Goal: Task Accomplishment & Management: Manage account settings

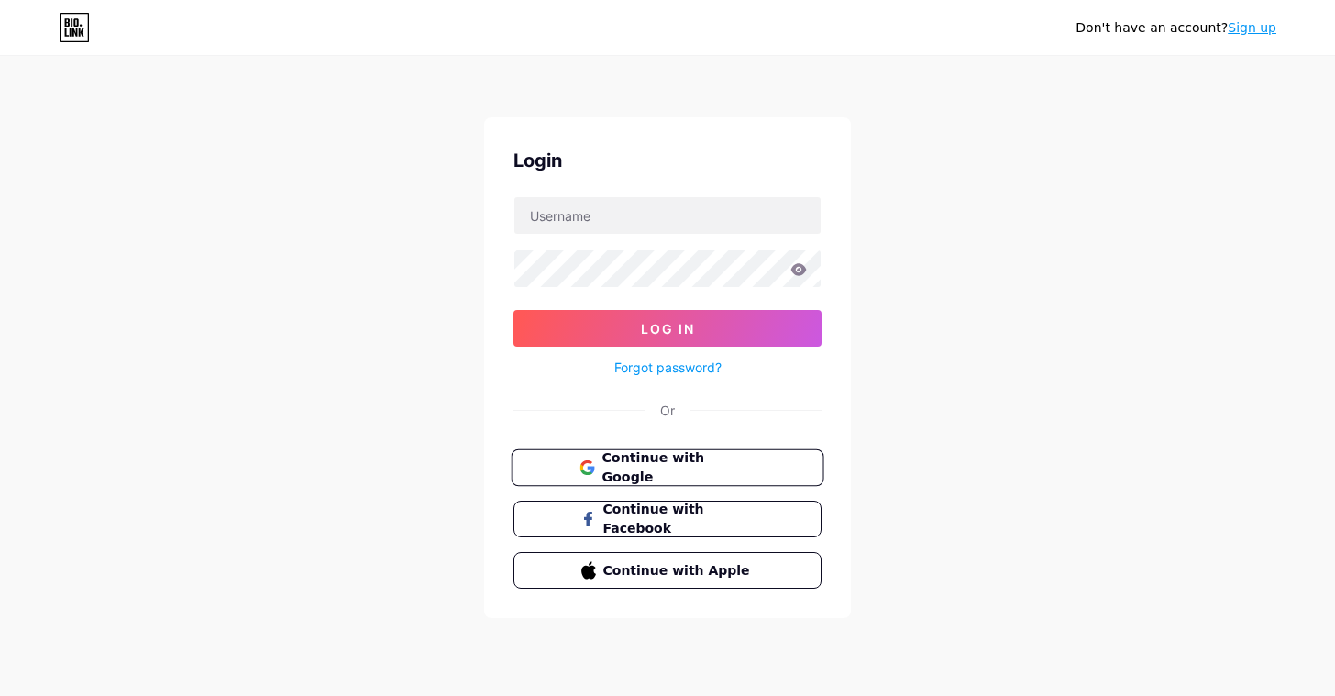
click at [668, 467] on span "Continue with Google" at bounding box center [677, 467] width 153 height 39
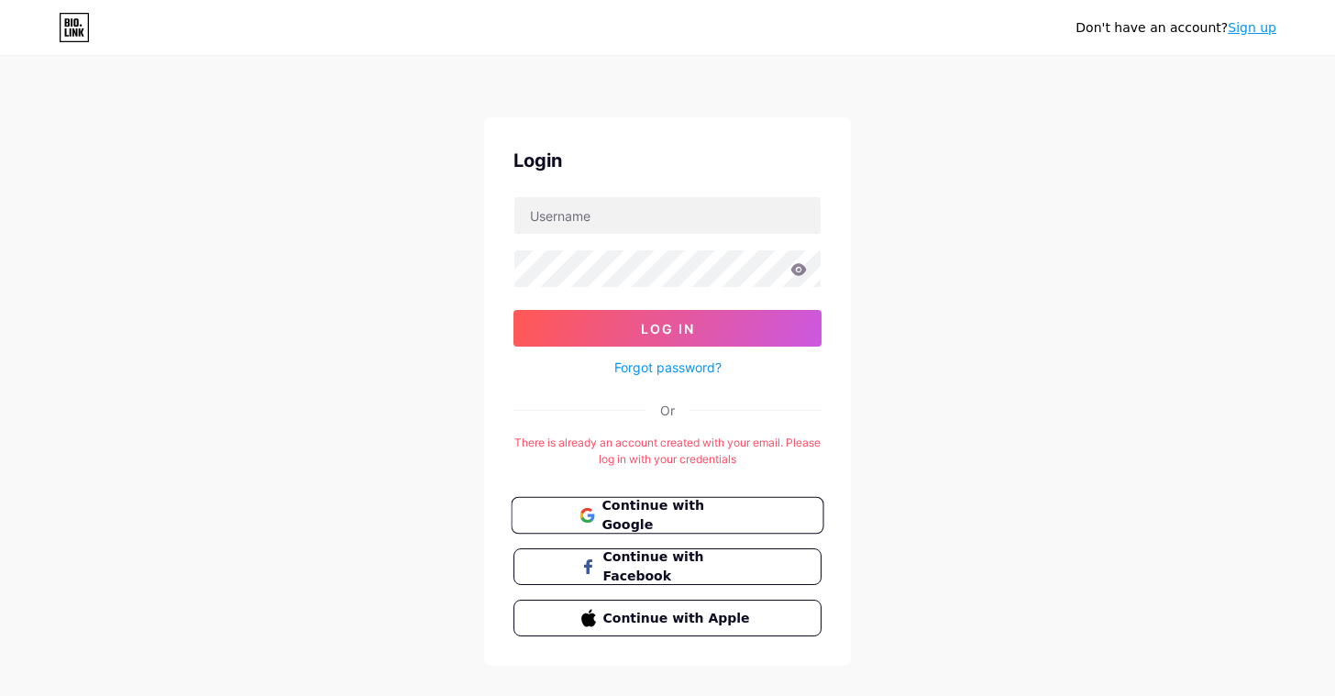
click at [703, 522] on span "Continue with Google" at bounding box center [677, 515] width 153 height 39
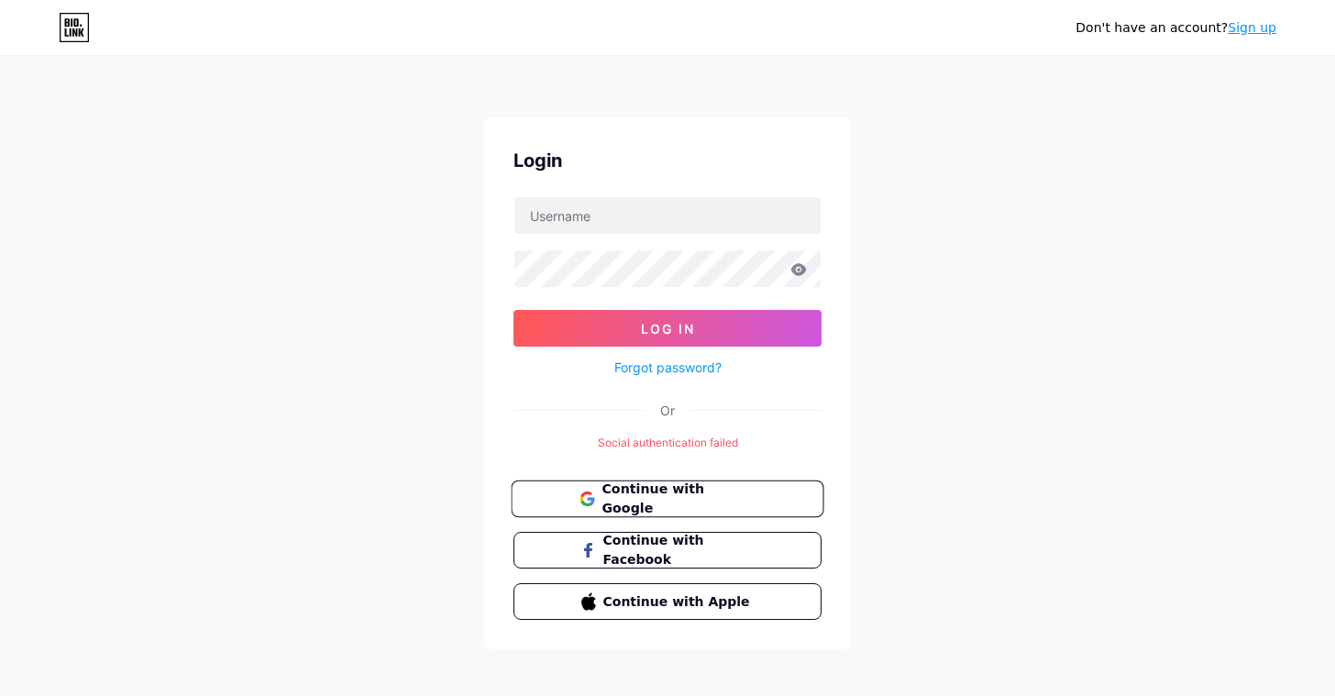
click at [780, 497] on button "Continue with Google" at bounding box center [667, 499] width 313 height 38
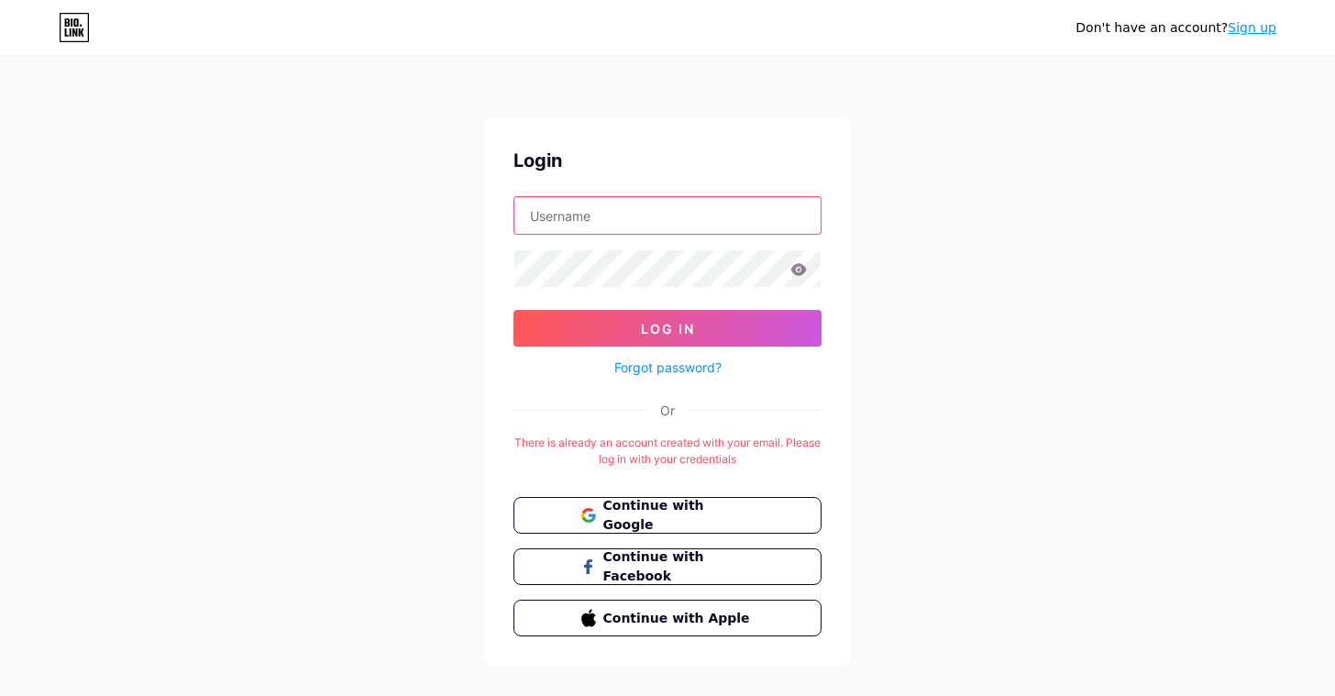
click at [716, 230] on input "text" at bounding box center [667, 215] width 306 height 37
type input "rafael@belugaanalytics.com"
click at [801, 265] on icon at bounding box center [799, 269] width 16 height 12
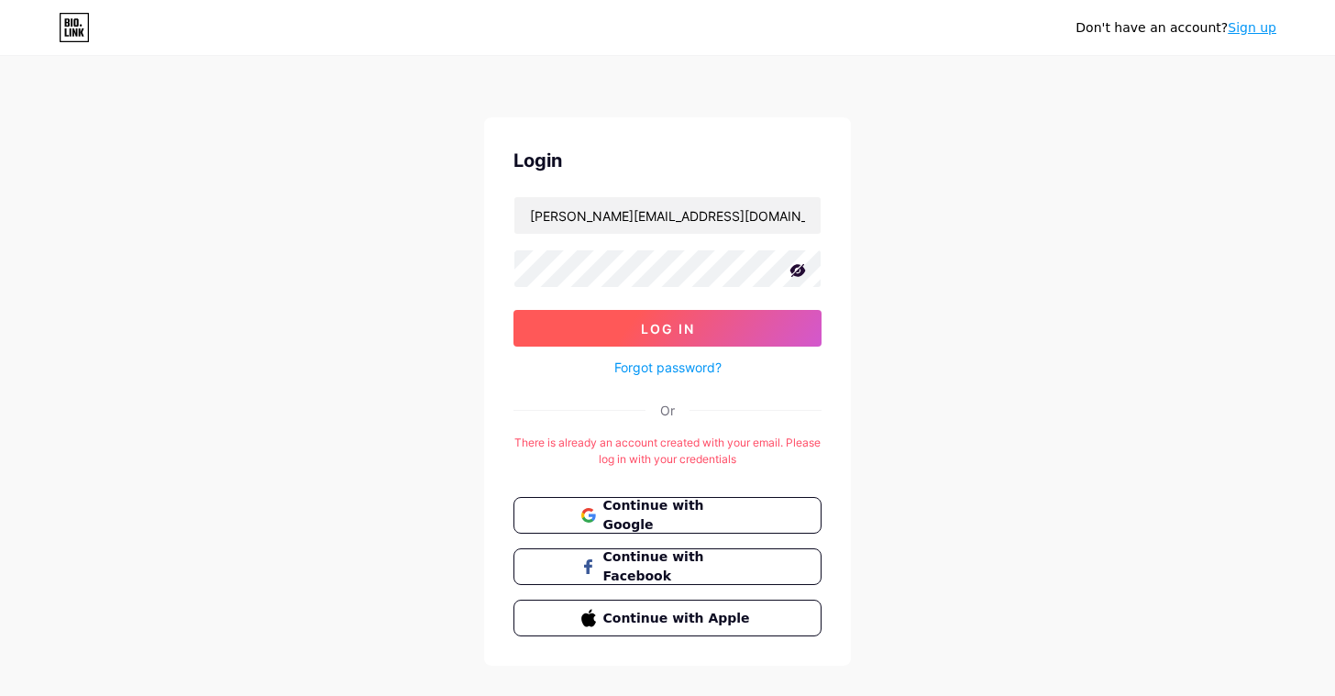
click at [701, 333] on button "Log In" at bounding box center [667, 328] width 308 height 37
click at [568, 310] on button "Log In" at bounding box center [667, 328] width 308 height 37
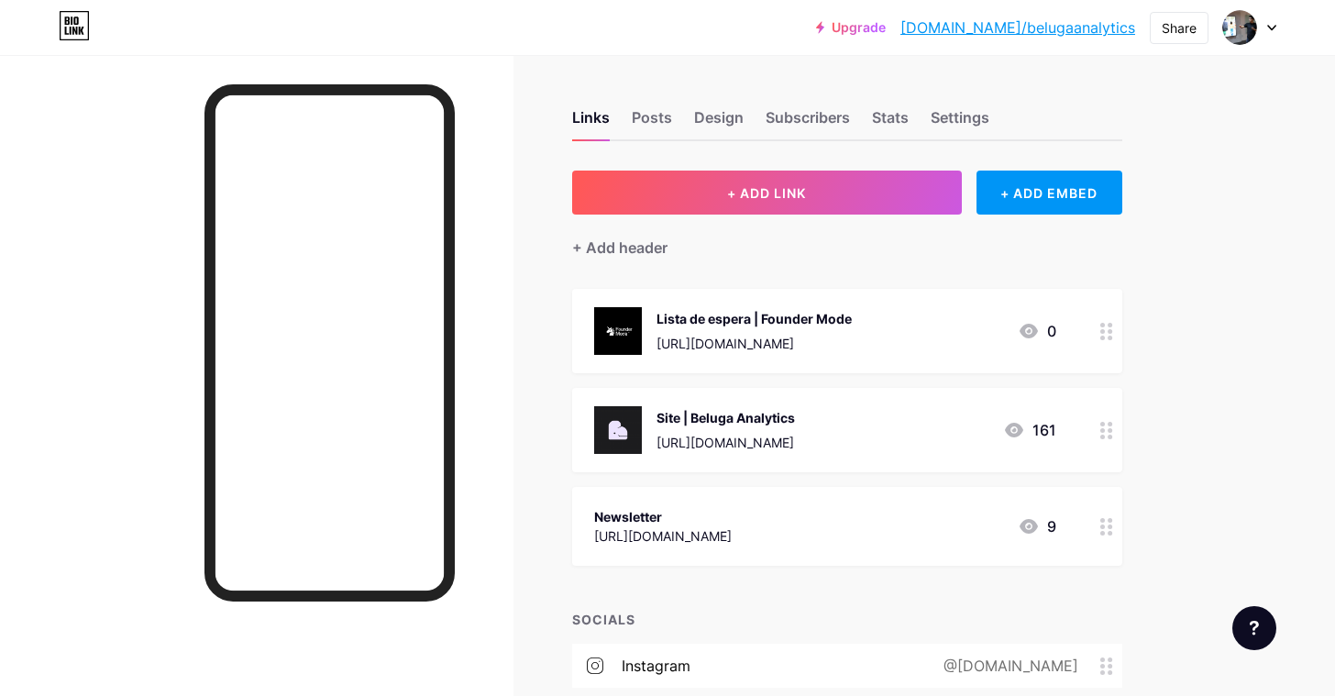
click at [920, 332] on div "Lista de espera | Founder Mode https://form.typeform.com/to/Jb2874D8 0" at bounding box center [825, 331] width 462 height 48
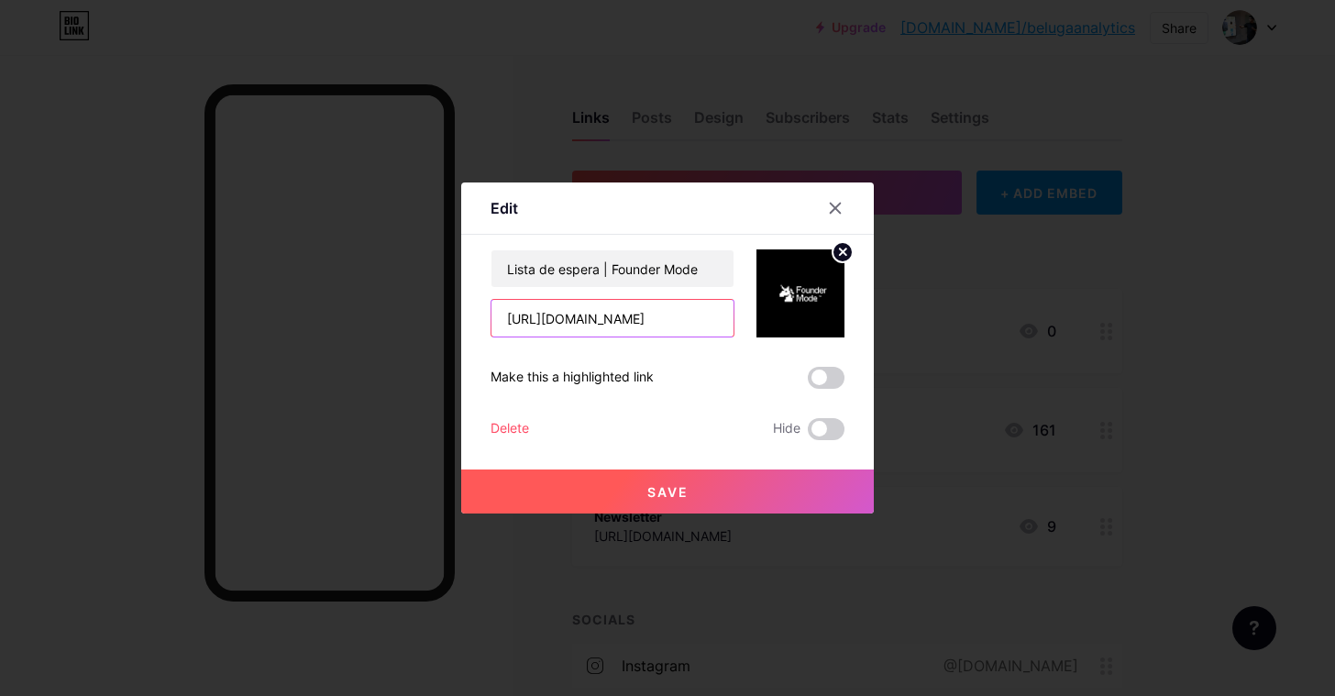
click at [683, 313] on input "https://form.typeform.com/to/Jb2874D8" at bounding box center [612, 318] width 242 height 37
paste input "chat.whatsapp.com/EjgiYpaxszLKAfdOqakmLL?mode=ems_copy_t"
drag, startPoint x: 689, startPoint y: 324, endPoint x: 449, endPoint y: 323, distance: 240.2
click at [449, 323] on div "Edit Content YouTube Play YouTube video without leaving your page. ADD Vimeo Pl…" at bounding box center [667, 348] width 1335 height 696
type input "https://chat.whatsapp.com/EjgiYpaxszLKAfdOqakmLL?mode=ems_copy_t"
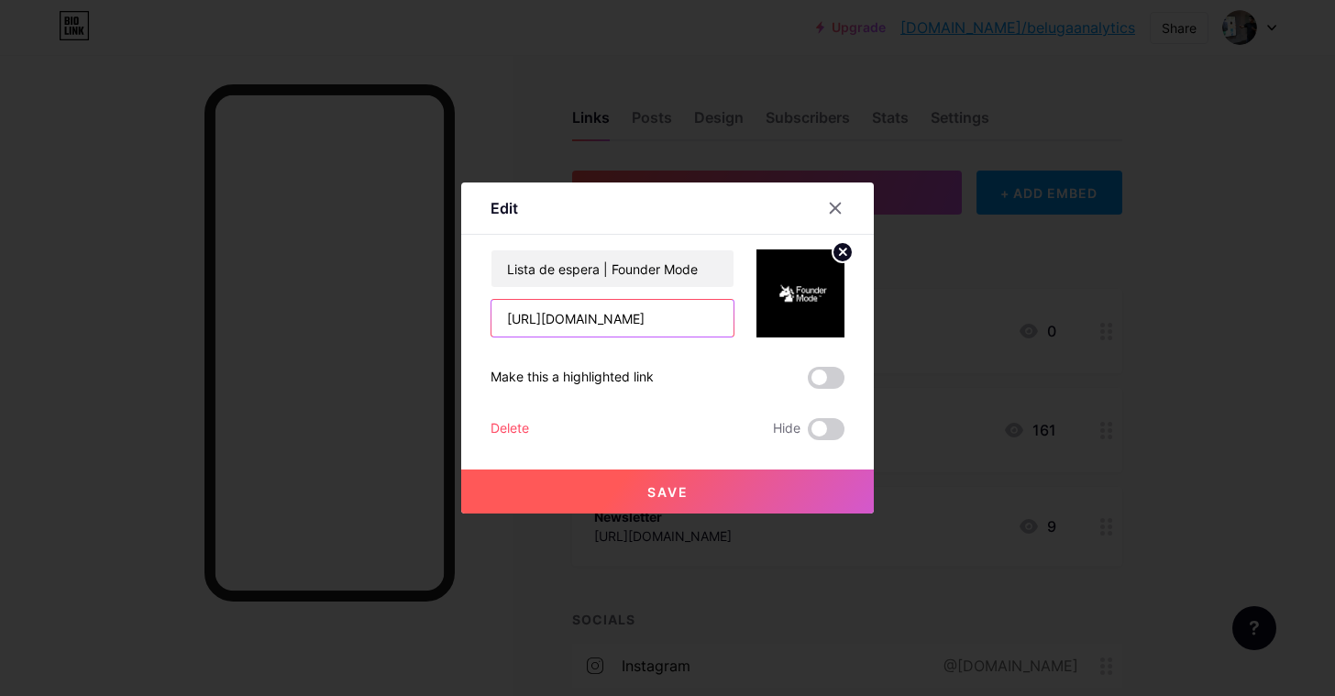
drag, startPoint x: 642, startPoint y: 324, endPoint x: 807, endPoint y: 331, distance: 165.1
click at [808, 331] on div "Lista de espera | Founder Mode https://chat.whatsapp.com/EjgiYpaxszLKAfdOqakmLL…" at bounding box center [667, 293] width 354 height 88
drag, startPoint x: 673, startPoint y: 317, endPoint x: 807, endPoint y: 318, distance: 133.8
click at [807, 318] on div "Lista de espera | Founder Mode https://chat.whatsapp.com/EjgiYpaxszLKAfdOqakmLL…" at bounding box center [667, 293] width 354 height 88
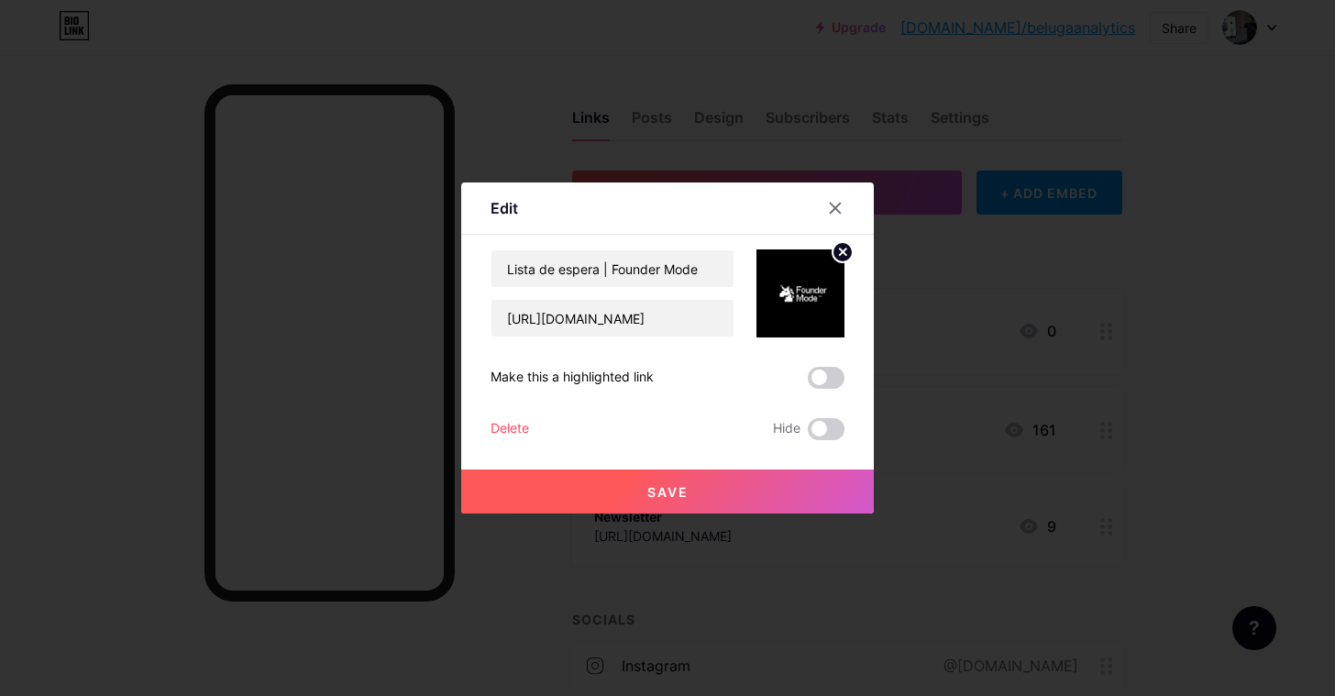
scroll to position [0, 0]
click at [983, 379] on div at bounding box center [667, 348] width 1335 height 696
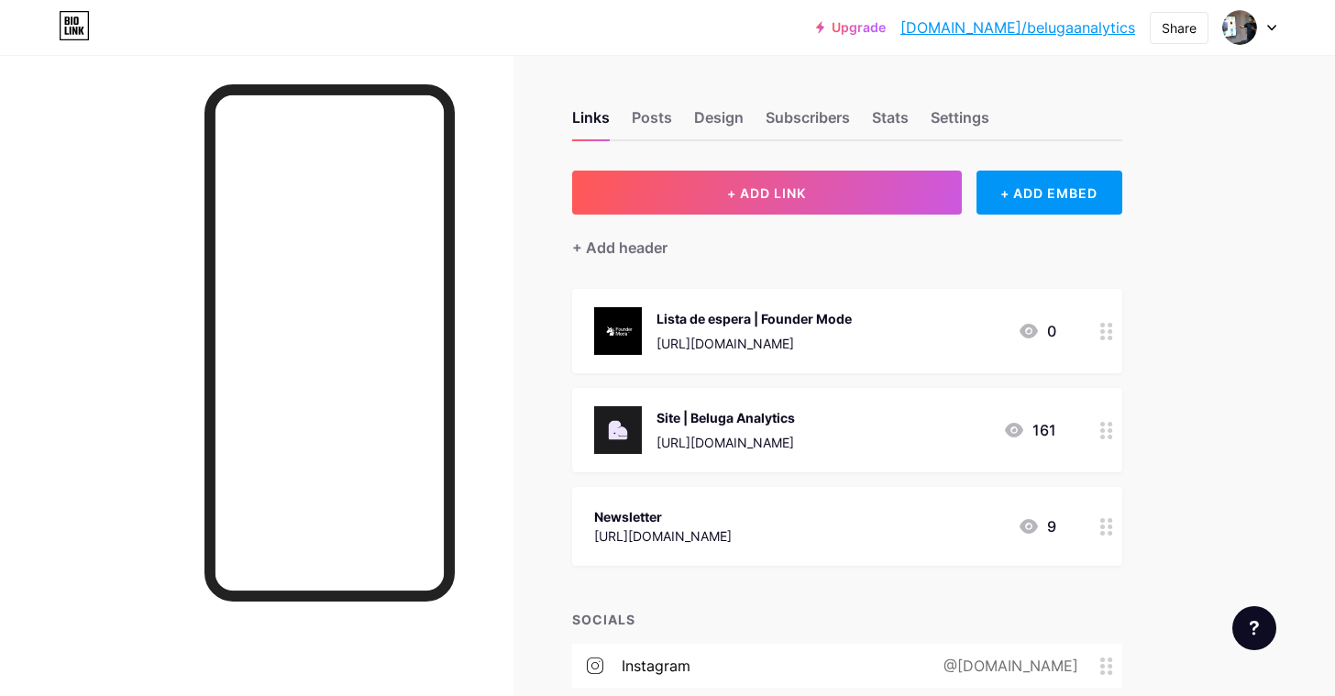
click at [907, 323] on div "Lista de espera | Founder Mode https://form.typeform.com/to/Jb2874D8 0" at bounding box center [825, 331] width 462 height 48
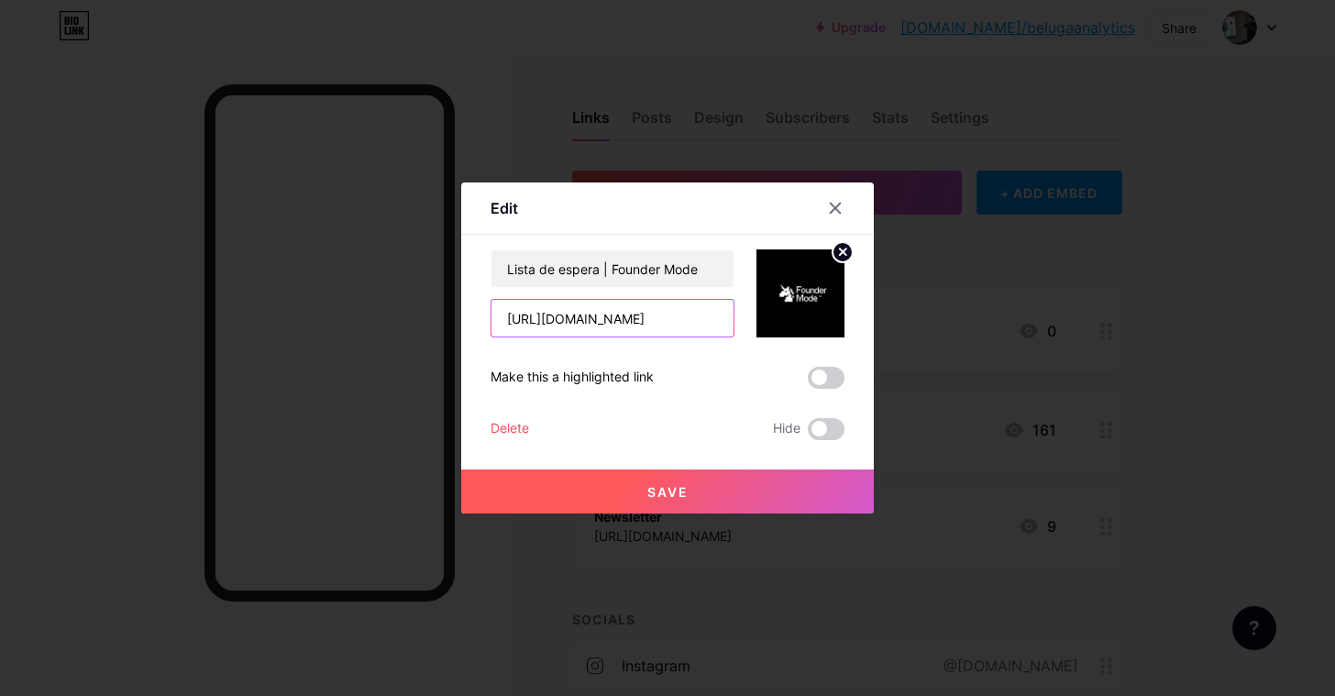
click at [670, 318] on input "https://form.typeform.com/to/Jb2874D8" at bounding box center [612, 318] width 242 height 37
paste input "chat.whatsapp.com/EjgiYpaxszLKAfdOqakmLL?mode=ems_copy_t"
type input "https://chat.whatsapp.com/EjgiYpaxszLKAfdOqakmLL?mode=ems_copy_t"
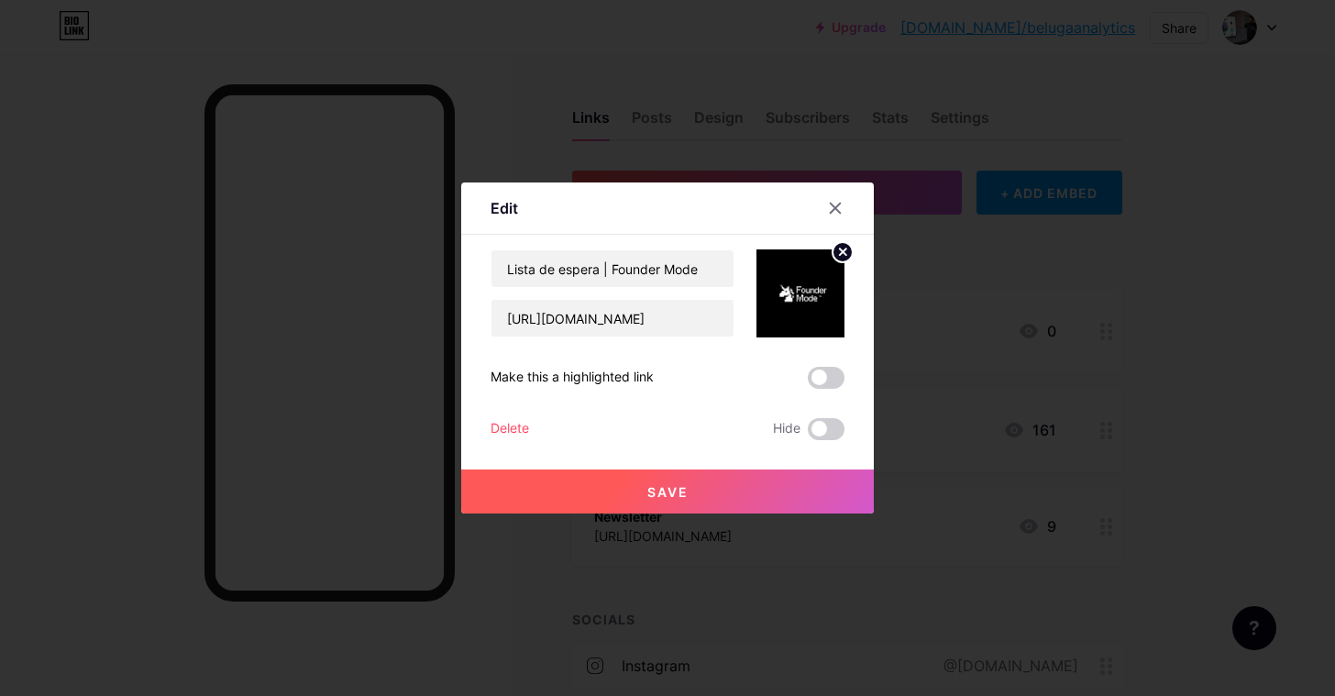
click at [734, 494] on button "Save" at bounding box center [667, 491] width 412 height 44
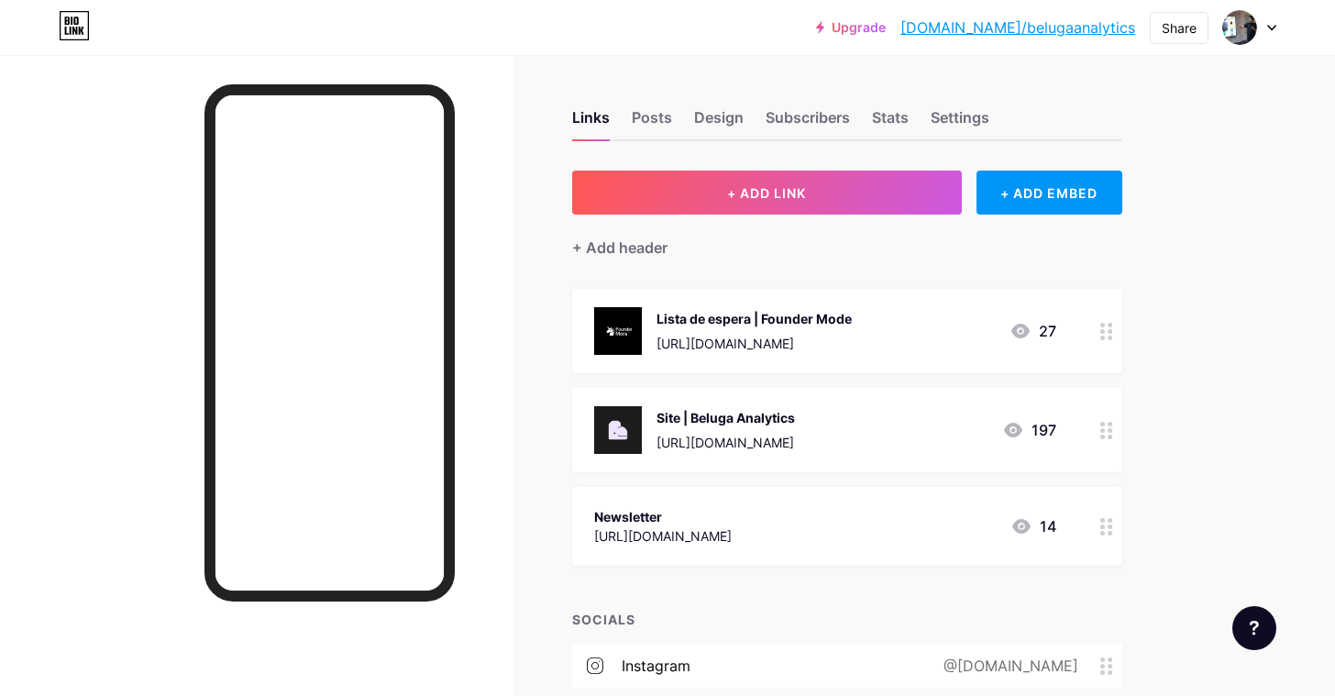
click at [785, 347] on div "https://chat.whatsapp.com/EjgiYpaxszLKAfdOqakmLL?mode=ems_copy_t" at bounding box center [753, 343] width 195 height 19
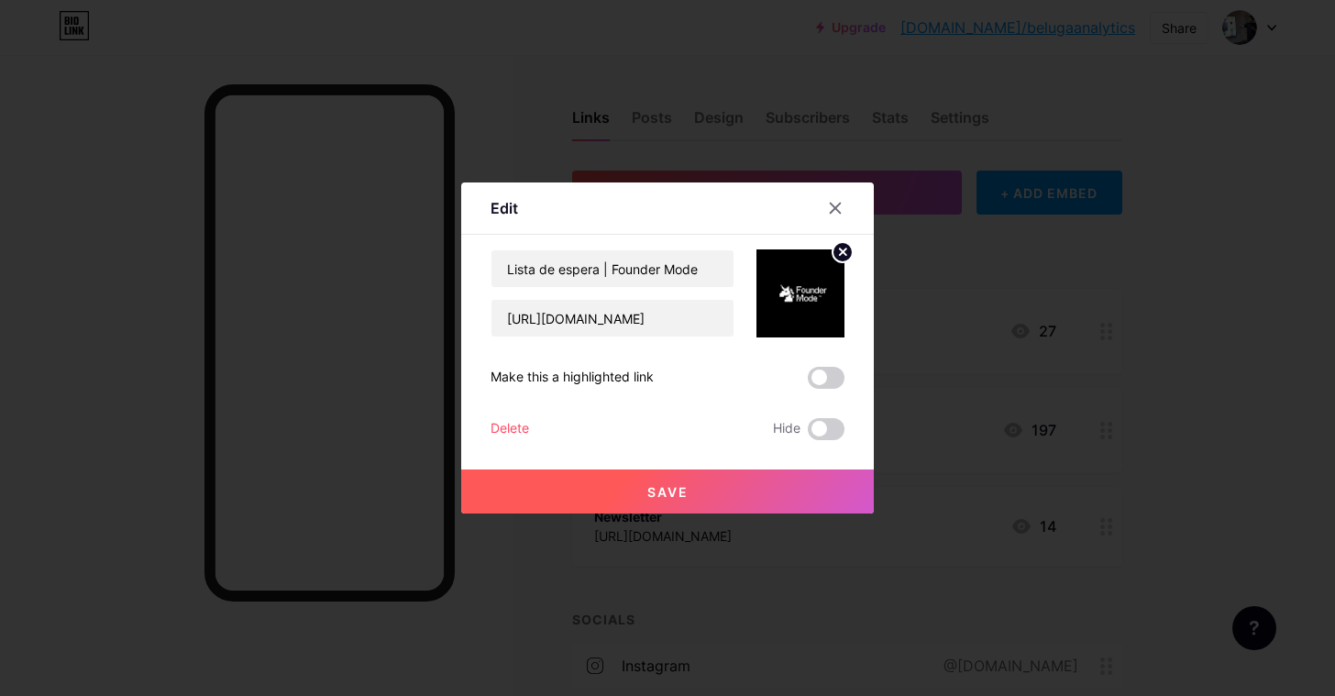
click at [888, 337] on div at bounding box center [667, 348] width 1335 height 696
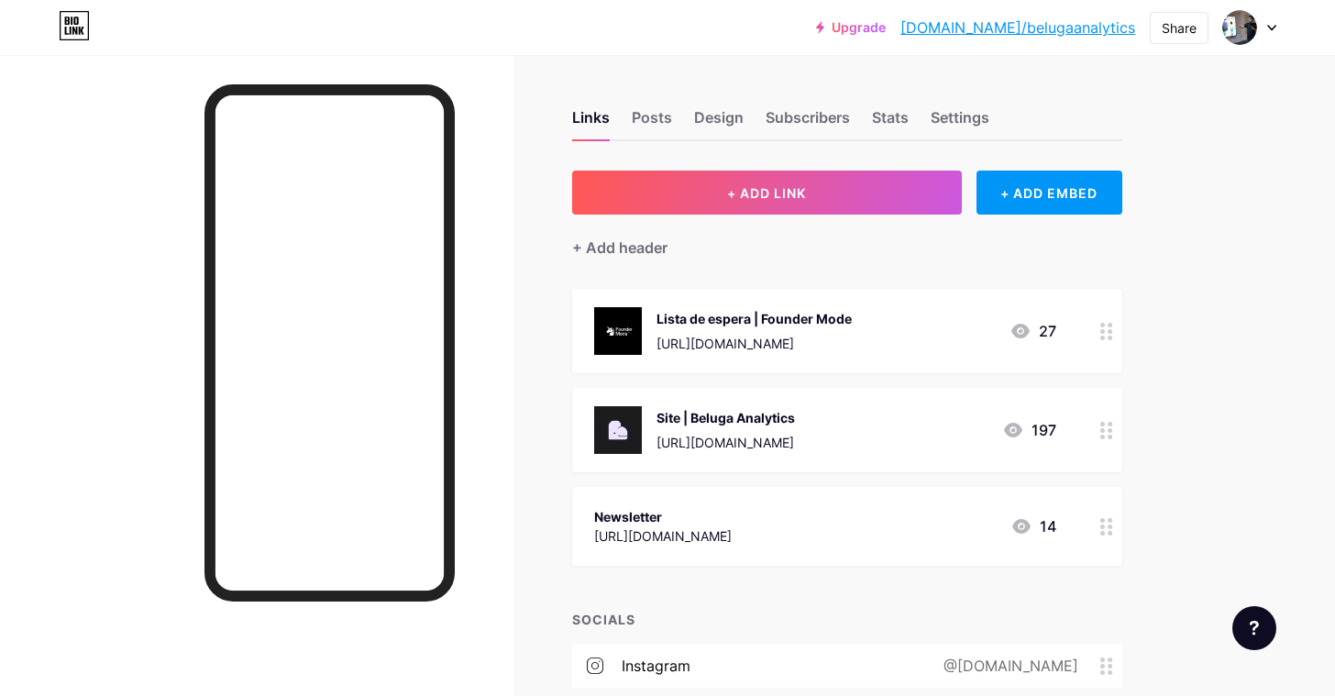
click at [735, 320] on div "Lista de espera | Founder Mode" at bounding box center [753, 318] width 195 height 19
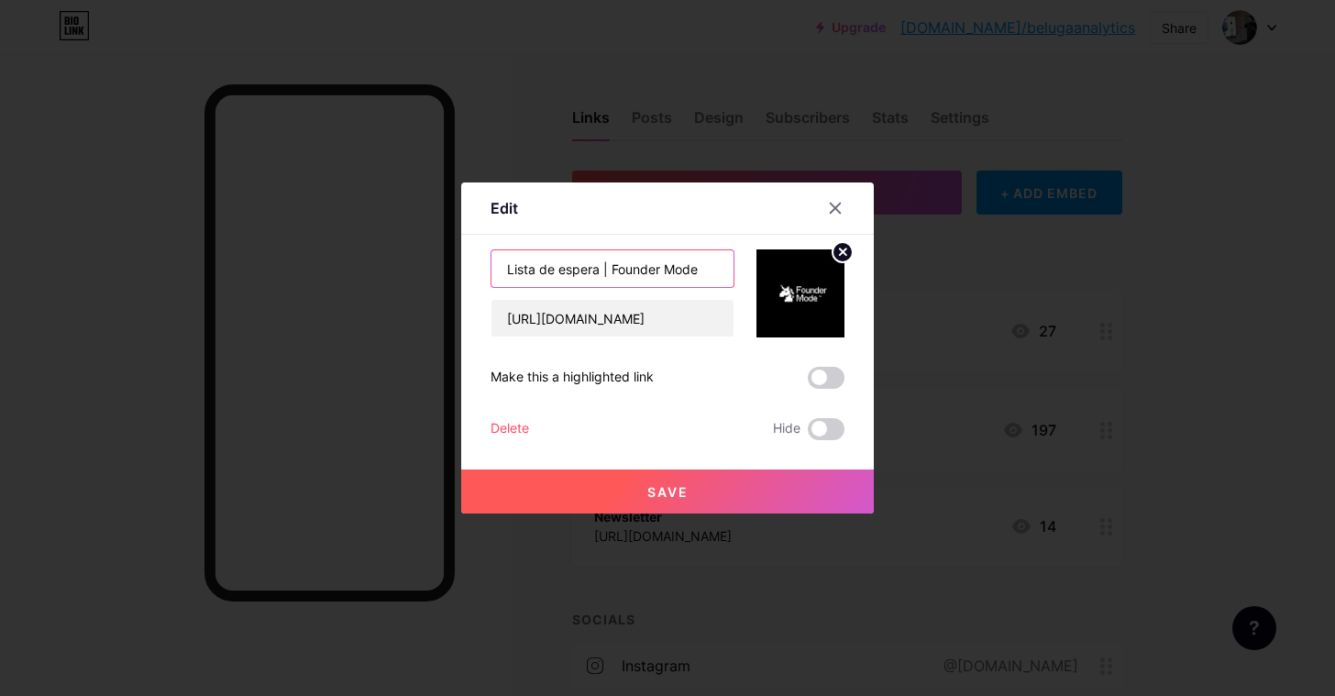
drag, startPoint x: 611, startPoint y: 269, endPoint x: 499, endPoint y: 267, distance: 112.8
click at [499, 267] on input "Lista de espera | Founder Mode" at bounding box center [612, 268] width 242 height 37
type input "Comunidade | Founder Mode"
click at [668, 492] on span "Save" at bounding box center [667, 492] width 41 height 16
